Goal: Find specific page/section: Find specific page/section

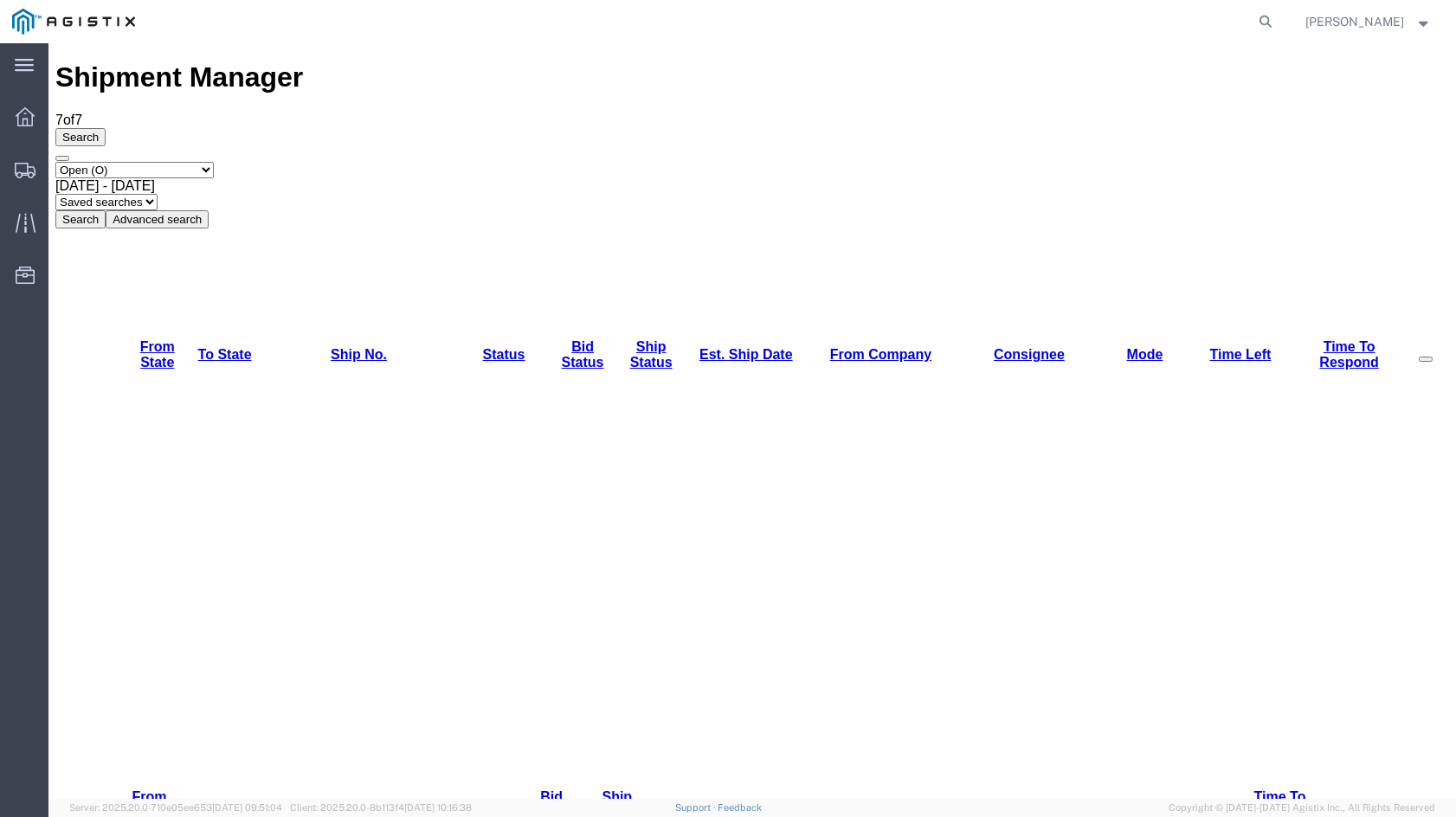
drag, startPoint x: 33, startPoint y: 115, endPoint x: 103, endPoint y: 31, distance: 109.3
click at [33, 115] on icon at bounding box center [25, 117] width 19 height 19
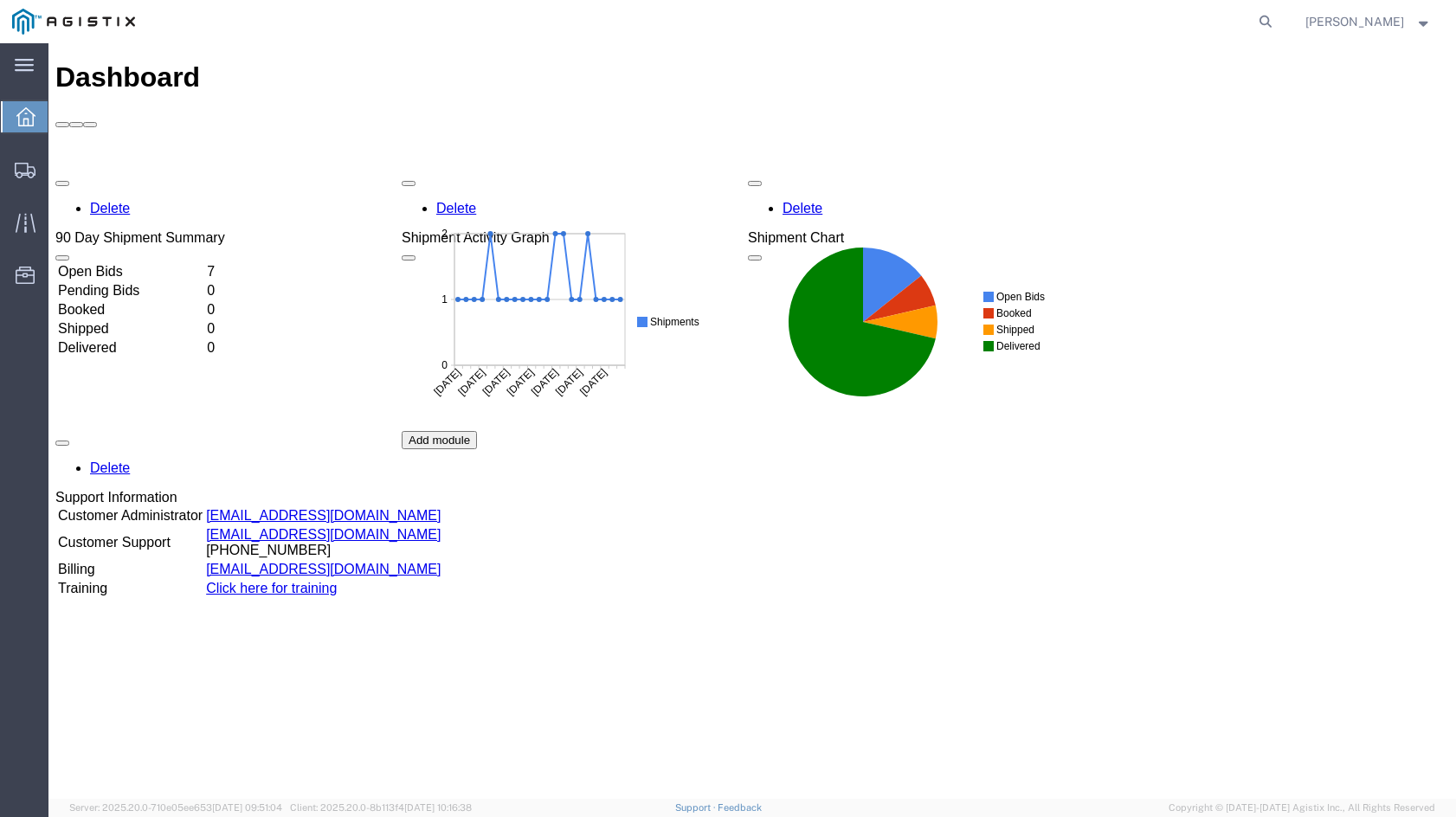
click at [204, 263] on td "Open Bids" at bounding box center [130, 272] width 147 height 17
